Goal: Find contact information: Find contact information

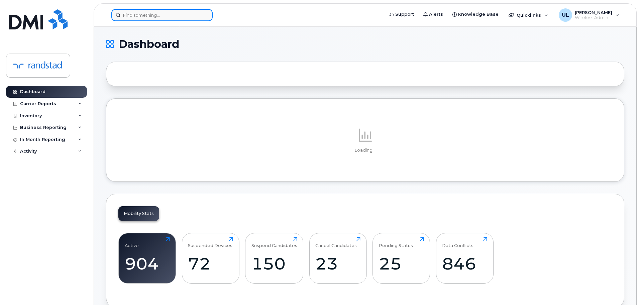
click at [145, 12] on input at bounding box center [161, 15] width 101 height 12
paste input "[PERSON_NAME]"
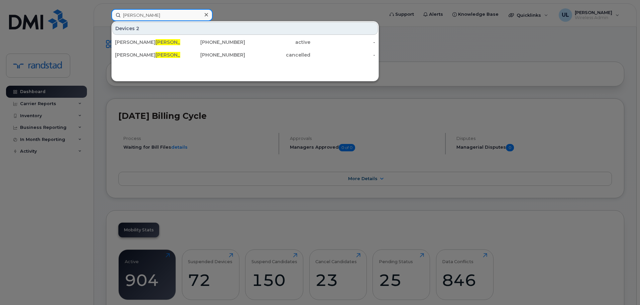
type input "[PERSON_NAME]"
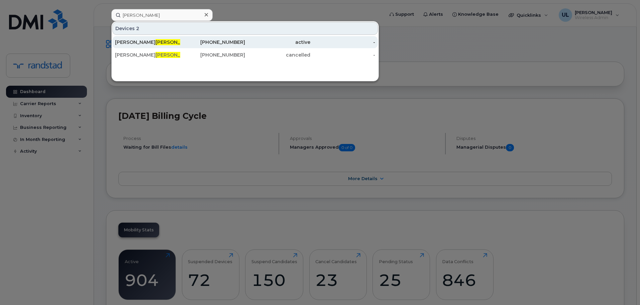
drag, startPoint x: 154, startPoint y: 37, endPoint x: 156, endPoint y: 41, distance: 3.7
click at [156, 41] on div "[PERSON_NAME] [PERSON_NAME]" at bounding box center [147, 42] width 65 height 7
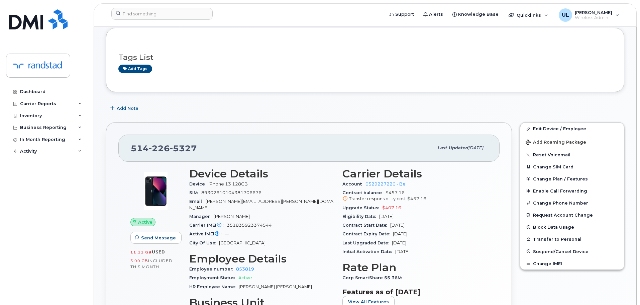
scroll to position [134, 0]
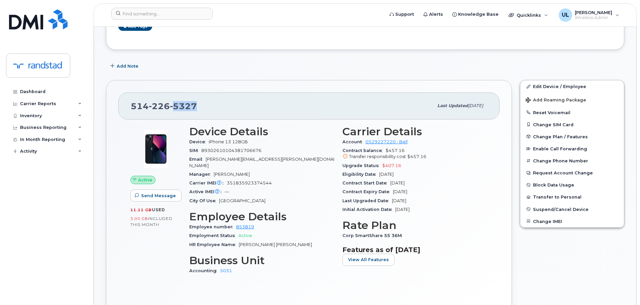
drag, startPoint x: 173, startPoint y: 108, endPoint x: 249, endPoint y: 107, distance: 75.9
click at [249, 107] on div "514 226 5327" at bounding box center [282, 106] width 303 height 14
copy span "5327"
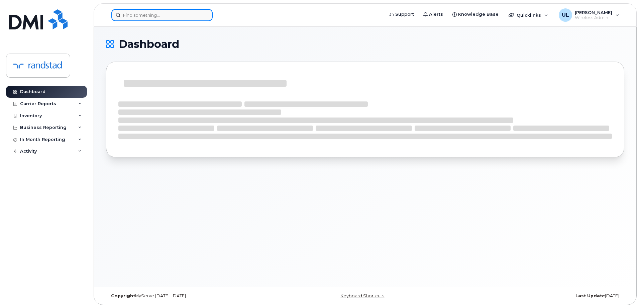
click at [164, 19] on input at bounding box center [161, 15] width 101 height 12
paste input "[PERSON_NAME]"
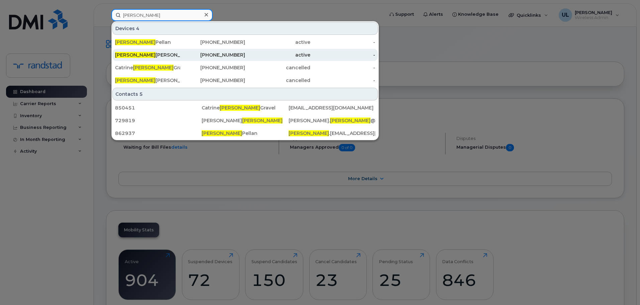
type input "[PERSON_NAME]"
click at [172, 57] on div "[PERSON_NAME] [PERSON_NAME]" at bounding box center [147, 55] width 65 height 7
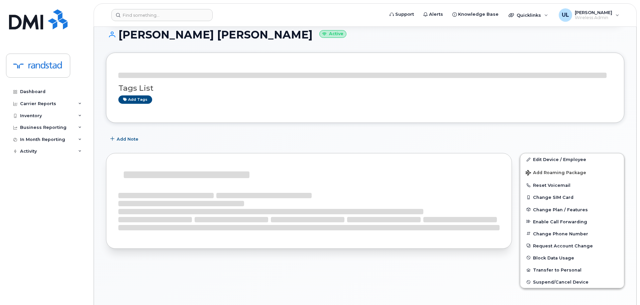
scroll to position [124, 0]
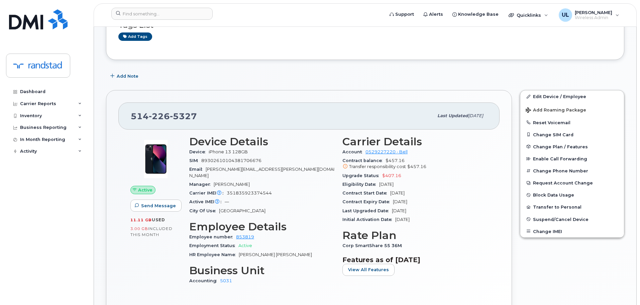
click at [151, 120] on span "226" at bounding box center [159, 116] width 21 height 10
copy span "514 226 5327"
